Goal: Task Accomplishment & Management: Complete application form

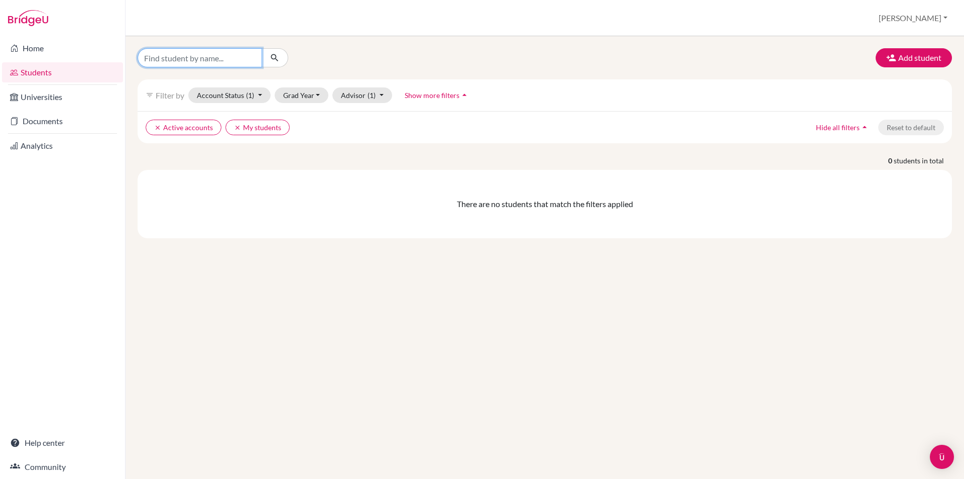
click at [246, 53] on input "Find student by name..." at bounding box center [200, 57] width 125 height 19
type input "nguyen, anh"
click button "submit" at bounding box center [275, 57] width 27 height 19
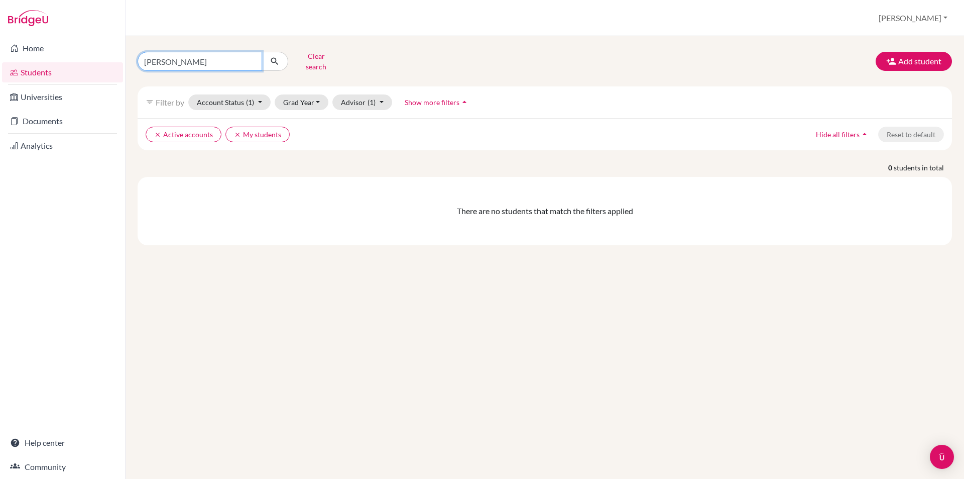
drag, startPoint x: 202, startPoint y: 61, endPoint x: 34, endPoint y: 21, distance: 173.3
click at [34, 21] on div "Home Students Universities Documents Analytics Help center Community Students o…" at bounding box center [482, 239] width 964 height 479
type input "anh nguyen"
click button "submit" at bounding box center [275, 61] width 27 height 19
click at [243, 94] on button "Account Status (1)" at bounding box center [229, 102] width 82 height 16
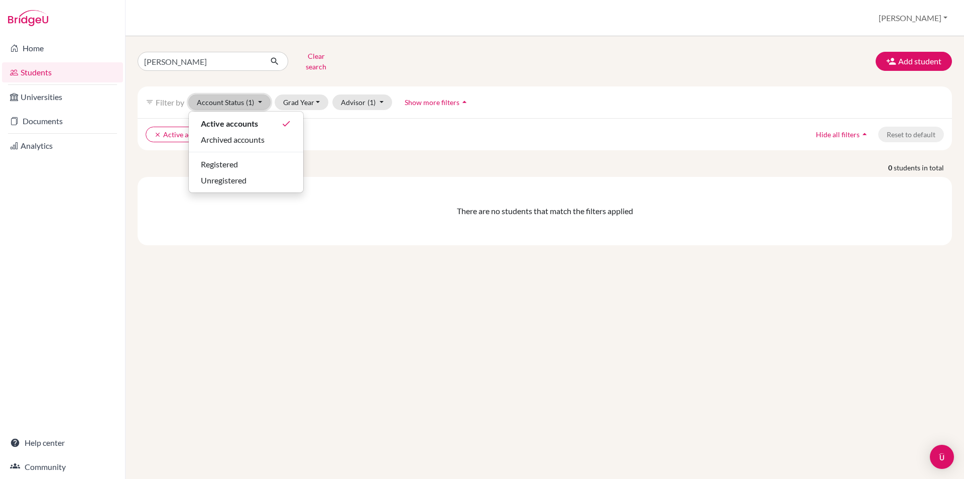
click at [243, 94] on button "Account Status (1)" at bounding box center [229, 102] width 82 height 16
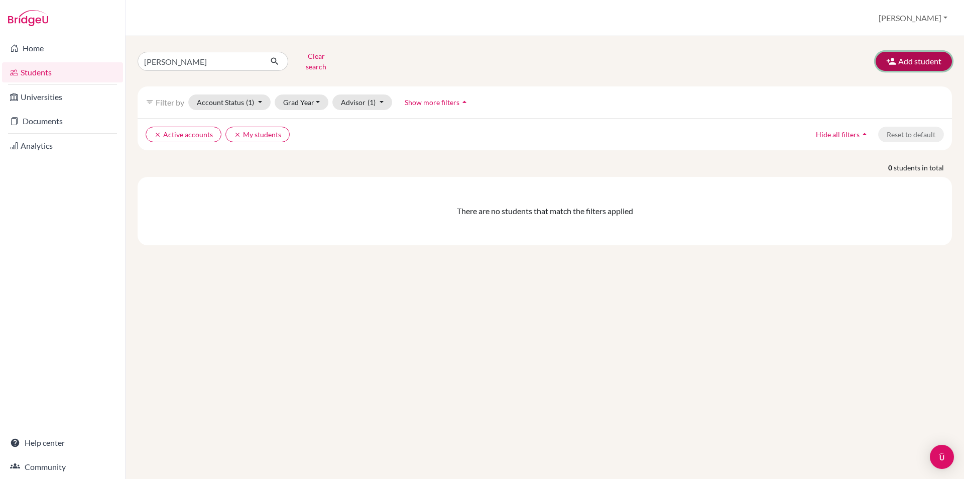
click at [913, 54] on button "Add student" at bounding box center [914, 61] width 76 height 19
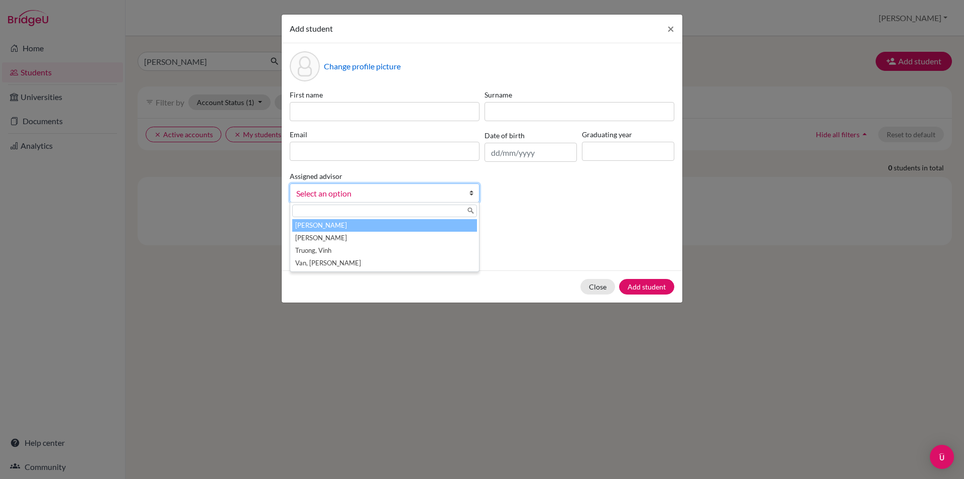
click at [395, 194] on span "Select an option" at bounding box center [378, 193] width 164 height 13
click at [397, 225] on li "Hamilton, Dana" at bounding box center [384, 225] width 185 height 13
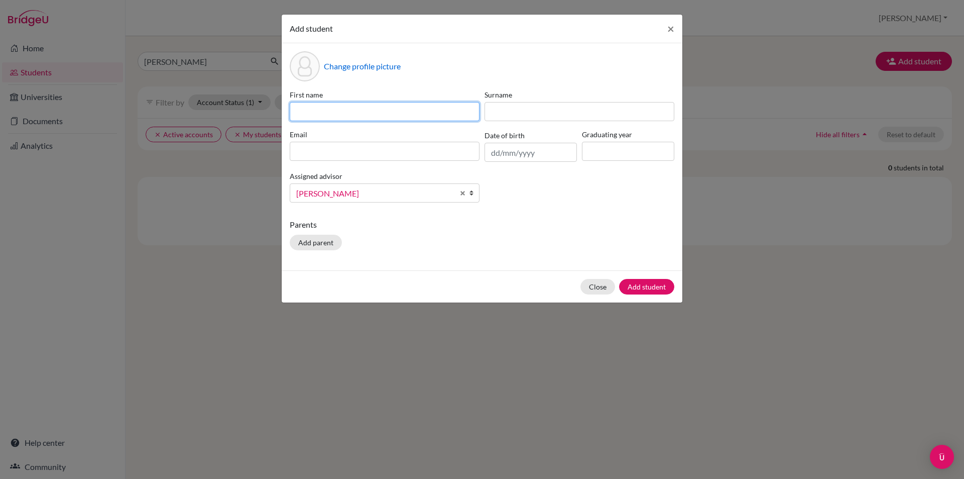
click at [374, 109] on input at bounding box center [385, 111] width 190 height 19
type input "Anh"
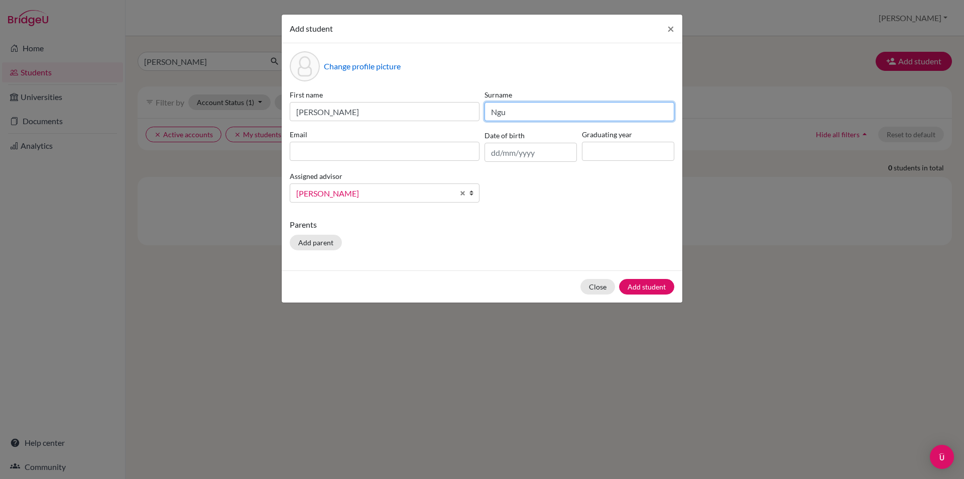
type input "Nguyen"
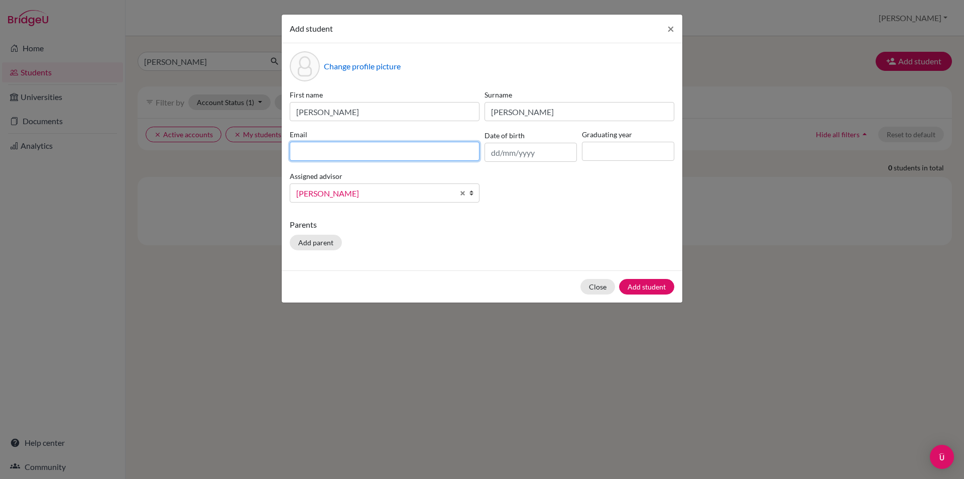
click at [431, 150] on input at bounding box center [385, 151] width 190 height 19
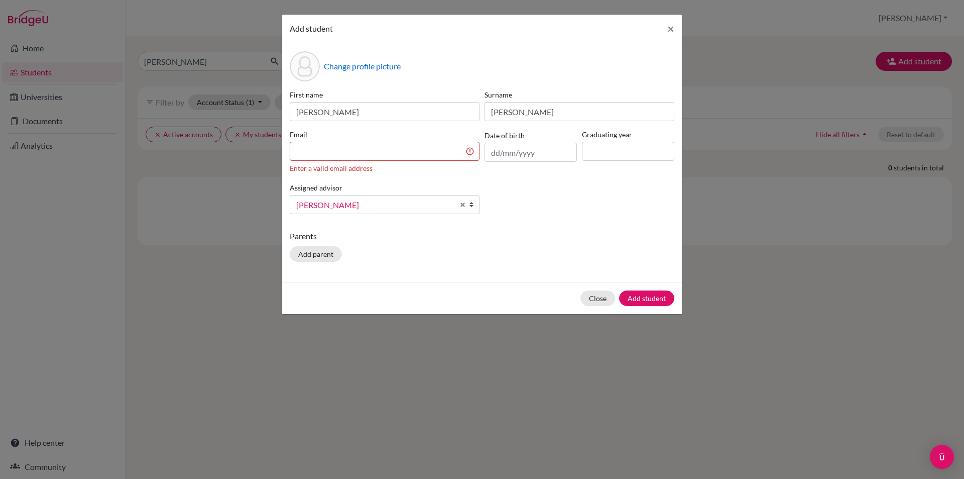
click at [572, 226] on div "Change profile picture First name Anh Surname Nguyen Email Enter a valid email …" at bounding box center [482, 162] width 401 height 239
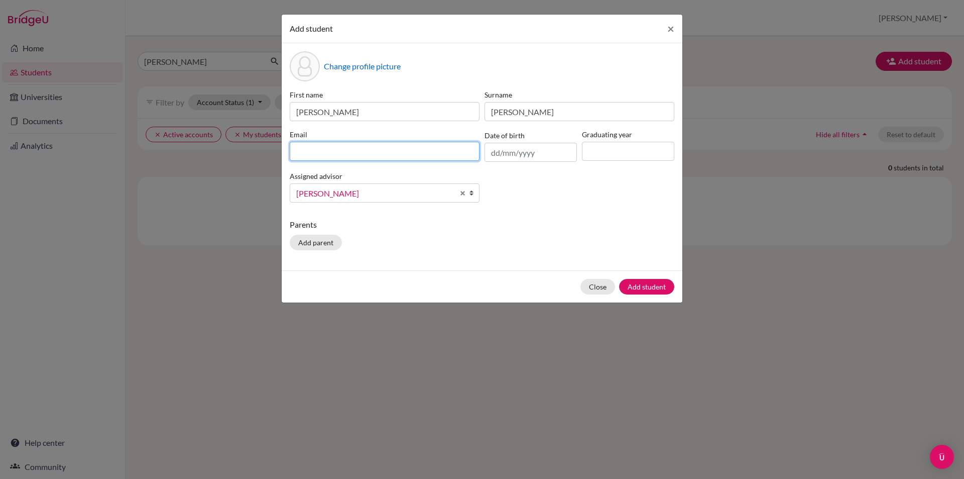
paste input "[PERSON_NAME][EMAIL_ADDRESS][DOMAIN_NAME]"
type input "[PERSON_NAME][EMAIL_ADDRESS][DOMAIN_NAME]"
click at [520, 156] on input "text" at bounding box center [531, 152] width 92 height 19
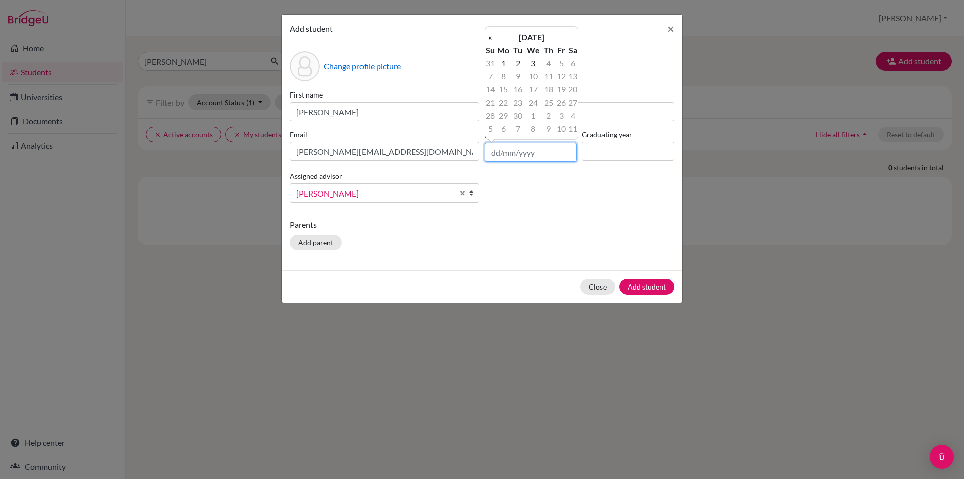
drag, startPoint x: 498, startPoint y: 154, endPoint x: 491, endPoint y: 153, distance: 7.5
click at [491, 153] on input "text" at bounding box center [531, 152] width 92 height 19
type input "27/05/2008"
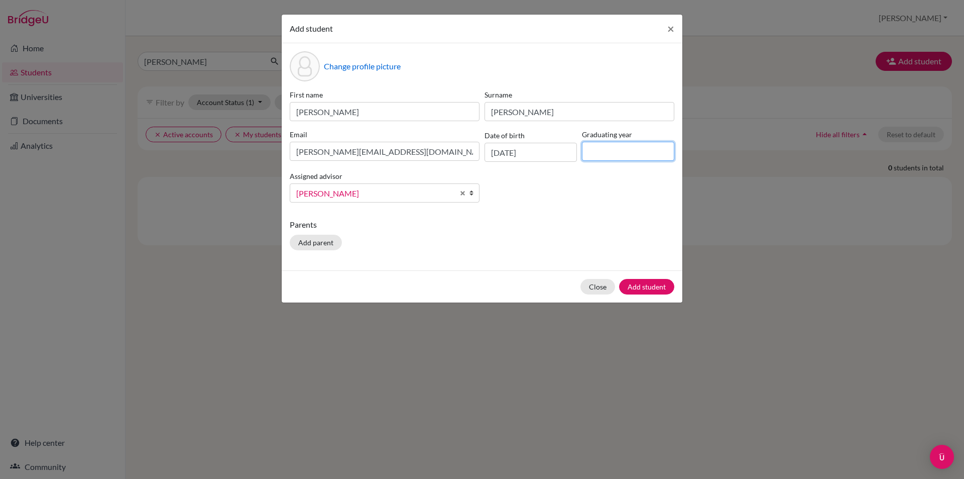
click at [615, 152] on input at bounding box center [628, 151] width 92 height 19
type input "2026"
click at [651, 287] on button "Add student" at bounding box center [646, 287] width 55 height 16
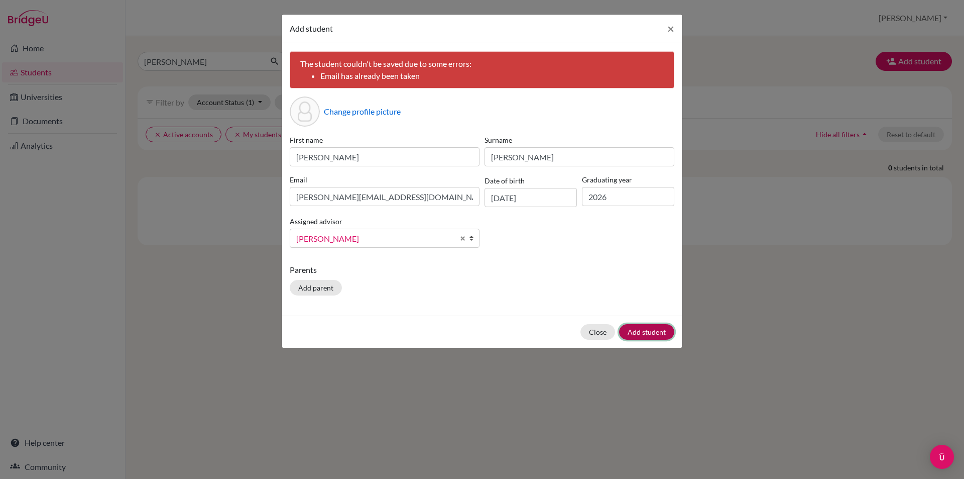
click at [647, 331] on button "Add student" at bounding box center [646, 332] width 55 height 16
click at [667, 27] on button "×" at bounding box center [670, 29] width 23 height 28
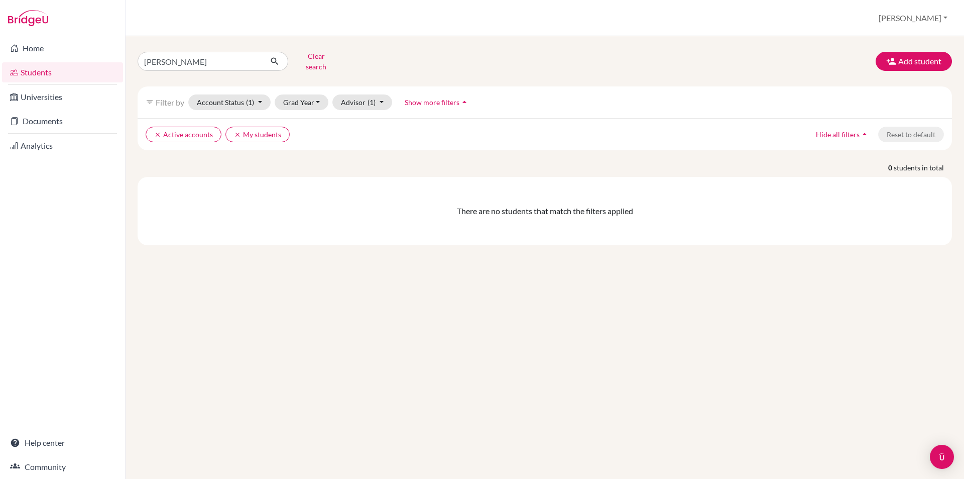
click at [43, 70] on link "Students" at bounding box center [62, 72] width 121 height 20
click at [31, 47] on link "Home" at bounding box center [62, 48] width 121 height 20
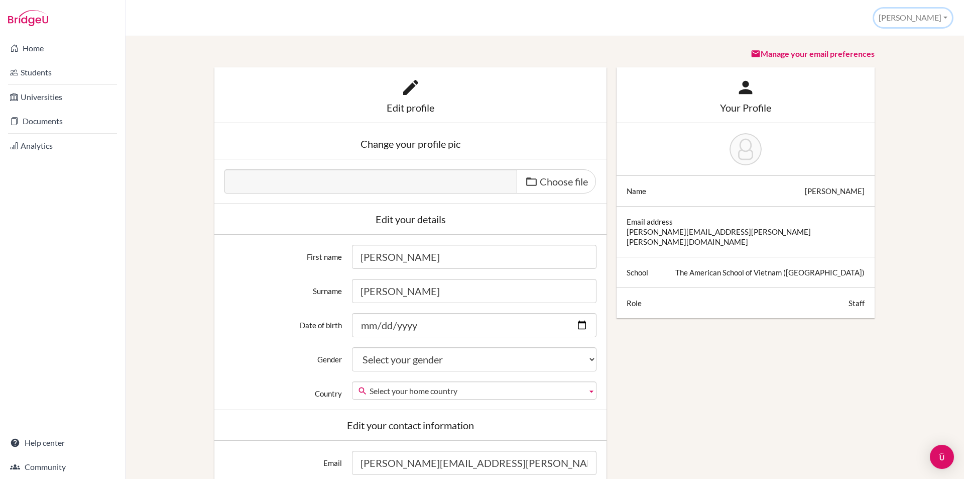
click at [930, 15] on button "[PERSON_NAME]" at bounding box center [913, 18] width 78 height 19
click at [918, 54] on link "School Settings" at bounding box center [911, 57] width 79 height 16
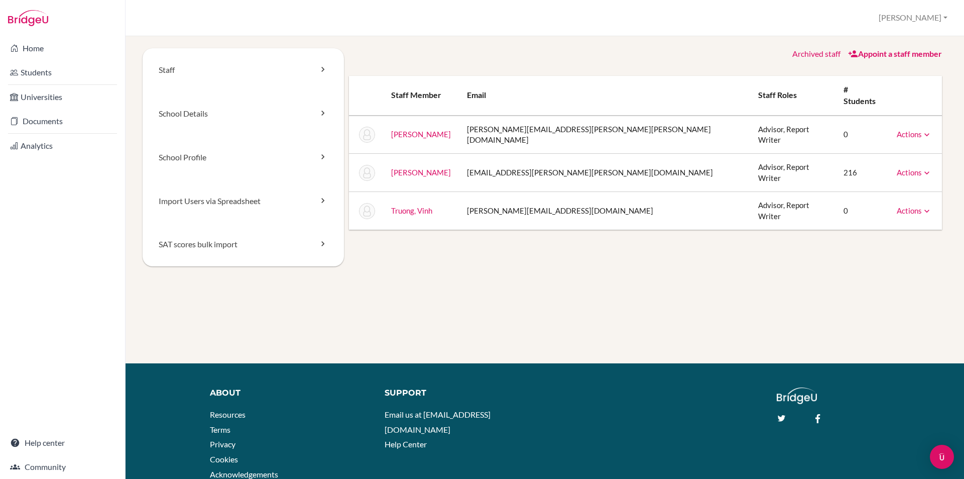
click at [904, 130] on link "Actions" at bounding box center [914, 134] width 35 height 9
click at [903, 130] on link "Actions" at bounding box center [914, 134] width 35 height 9
click at [368, 165] on img at bounding box center [367, 173] width 16 height 16
click at [922, 168] on icon at bounding box center [927, 173] width 10 height 10
click at [885, 211] on link "Archive" at bounding box center [888, 218] width 85 height 15
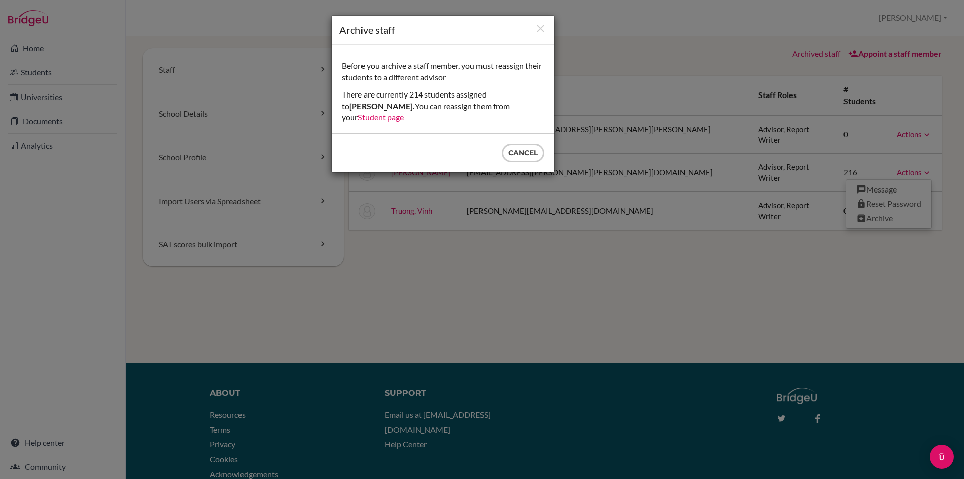
click at [404, 112] on link "Student page" at bounding box center [381, 117] width 46 height 10
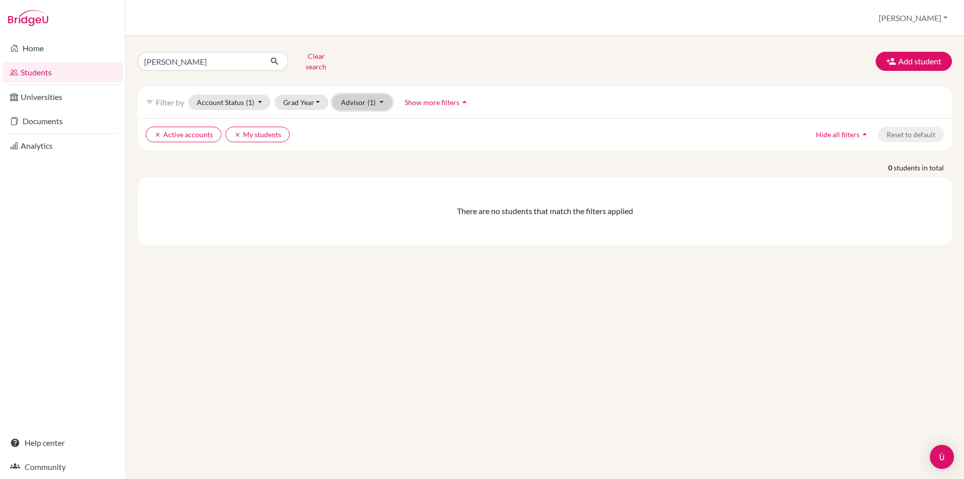
click at [352, 100] on button "Advisor (1)" at bounding box center [362, 102] width 60 height 16
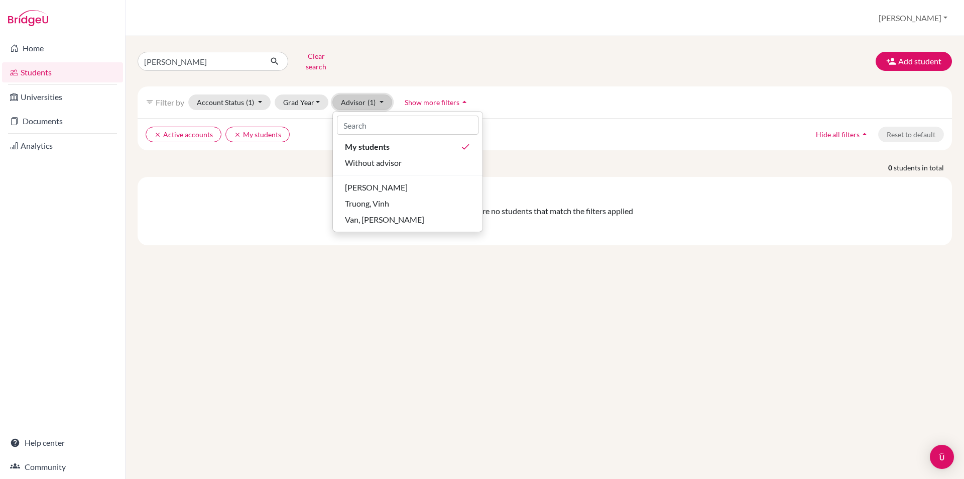
click at [352, 100] on button "Advisor (1)" at bounding box center [362, 102] width 60 height 16
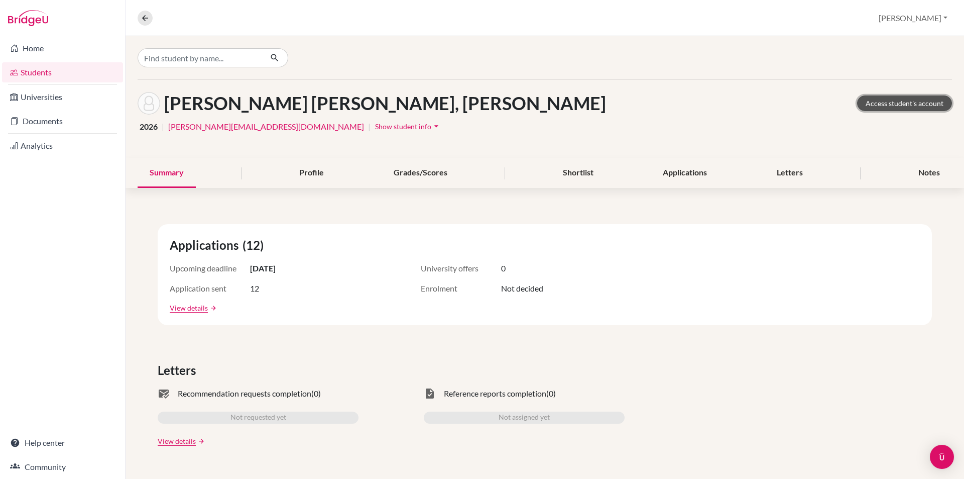
click at [893, 101] on link "Access student's account" at bounding box center [904, 103] width 95 height 16
